Goal: Task Accomplishment & Management: Use online tool/utility

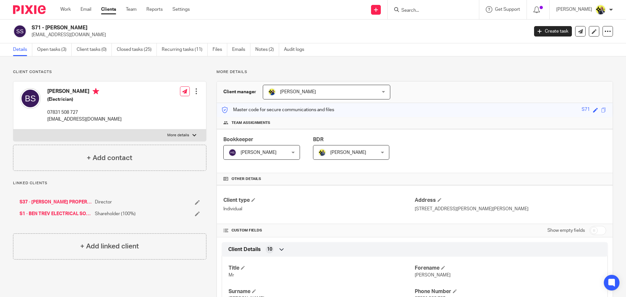
click at [431, 9] on input "Search" at bounding box center [430, 11] width 59 height 6
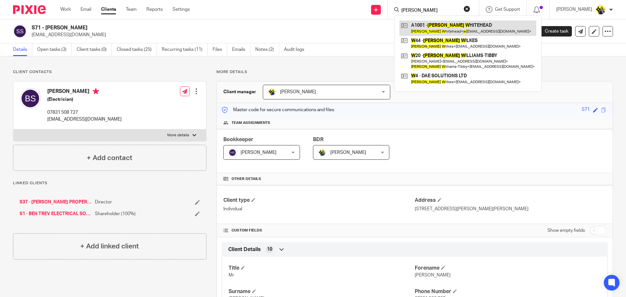
type input "daniel w"
click at [436, 24] on link at bounding box center [468, 28] width 137 height 15
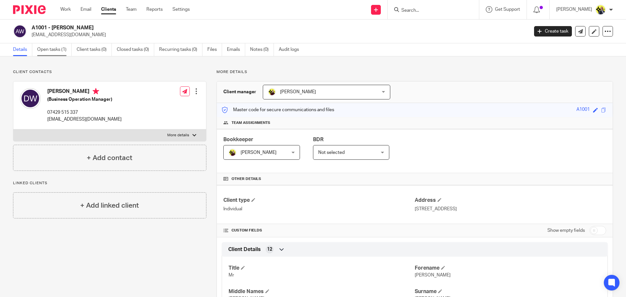
click at [56, 54] on link "Open tasks (1)" at bounding box center [54, 49] width 35 height 13
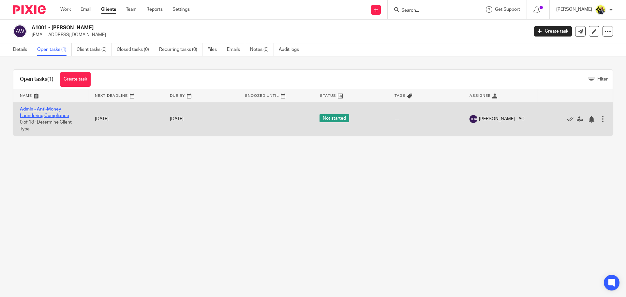
click at [50, 111] on link "Admin - Anti-Money Laundering Compliance" at bounding box center [44, 112] width 49 height 11
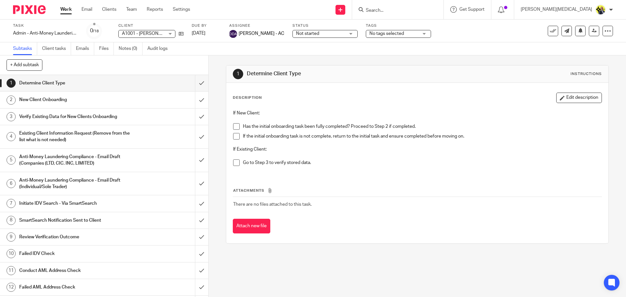
click at [94, 118] on h1 "Verify Existing Data for New Clients Onboarding" at bounding box center [75, 117] width 113 height 10
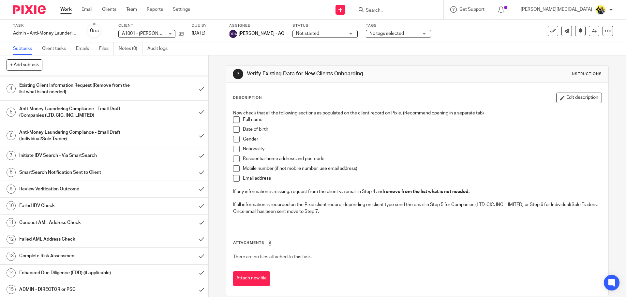
scroll to position [63, 0]
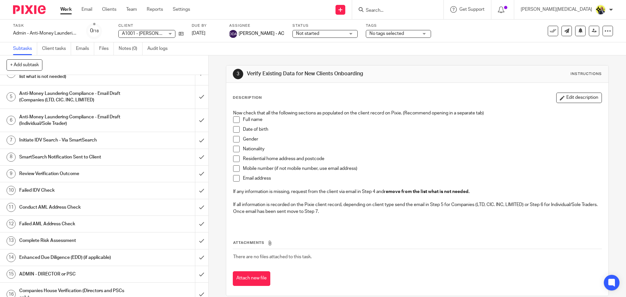
click at [79, 239] on h1 "Complete Risk Assessment" at bounding box center [75, 241] width 113 height 10
